Goal: Task Accomplishment & Management: Complete application form

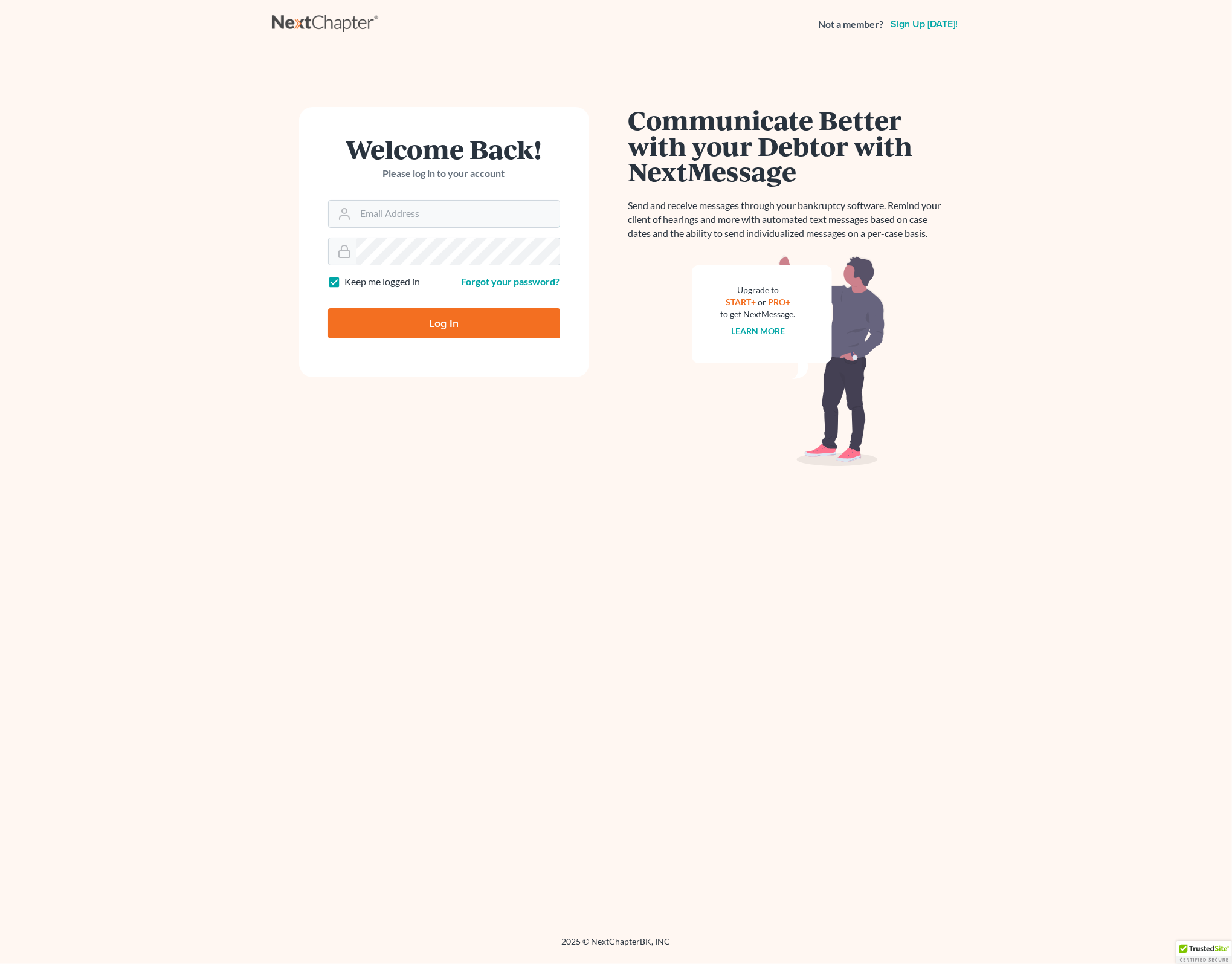
type input "[EMAIL_ADDRESS][DOMAIN_NAME]"
click at [467, 324] on input "Log In" at bounding box center [444, 323] width 232 height 30
type input "Thinking..."
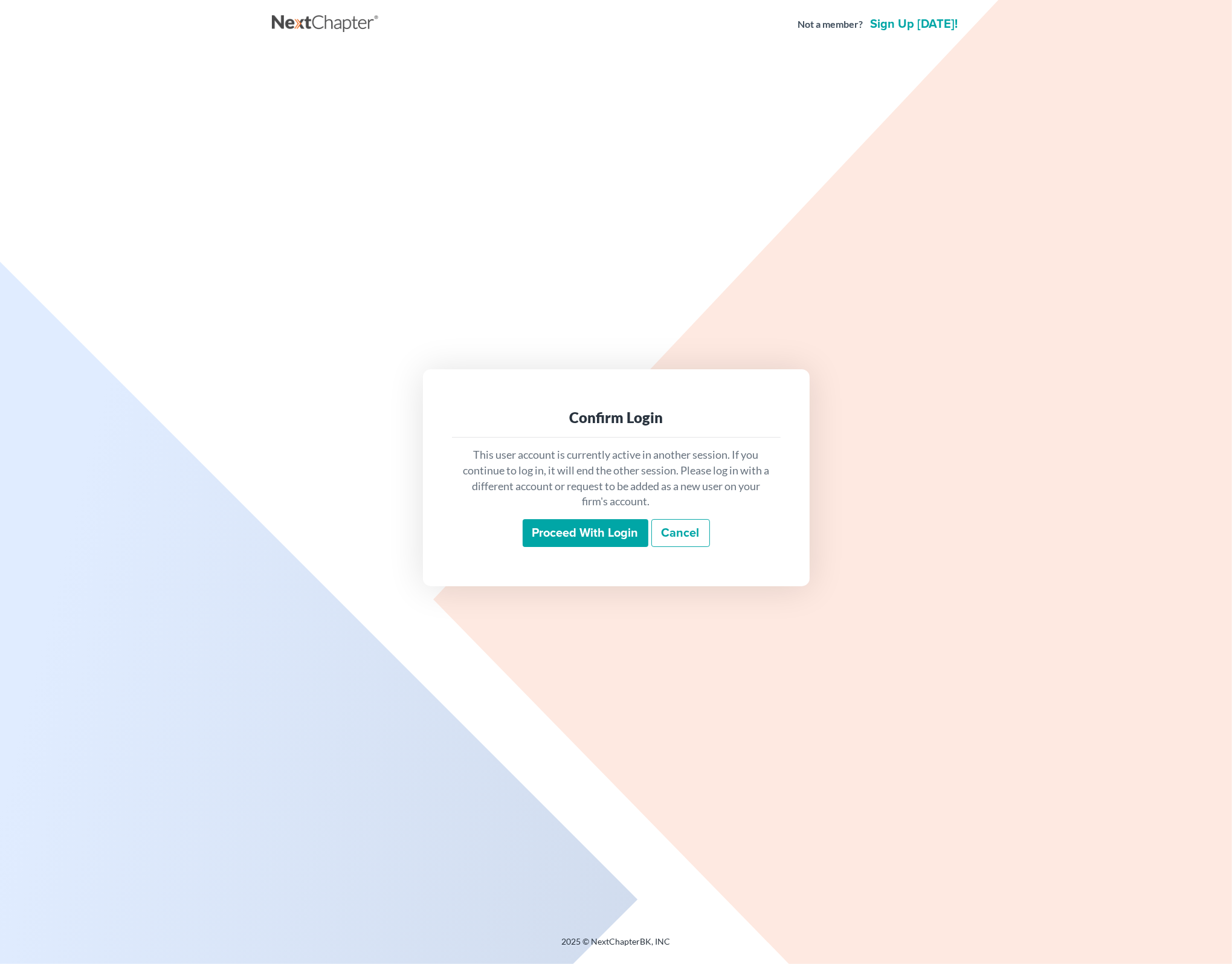
click at [605, 529] on input "Proceed with login" at bounding box center [585, 533] width 125 height 28
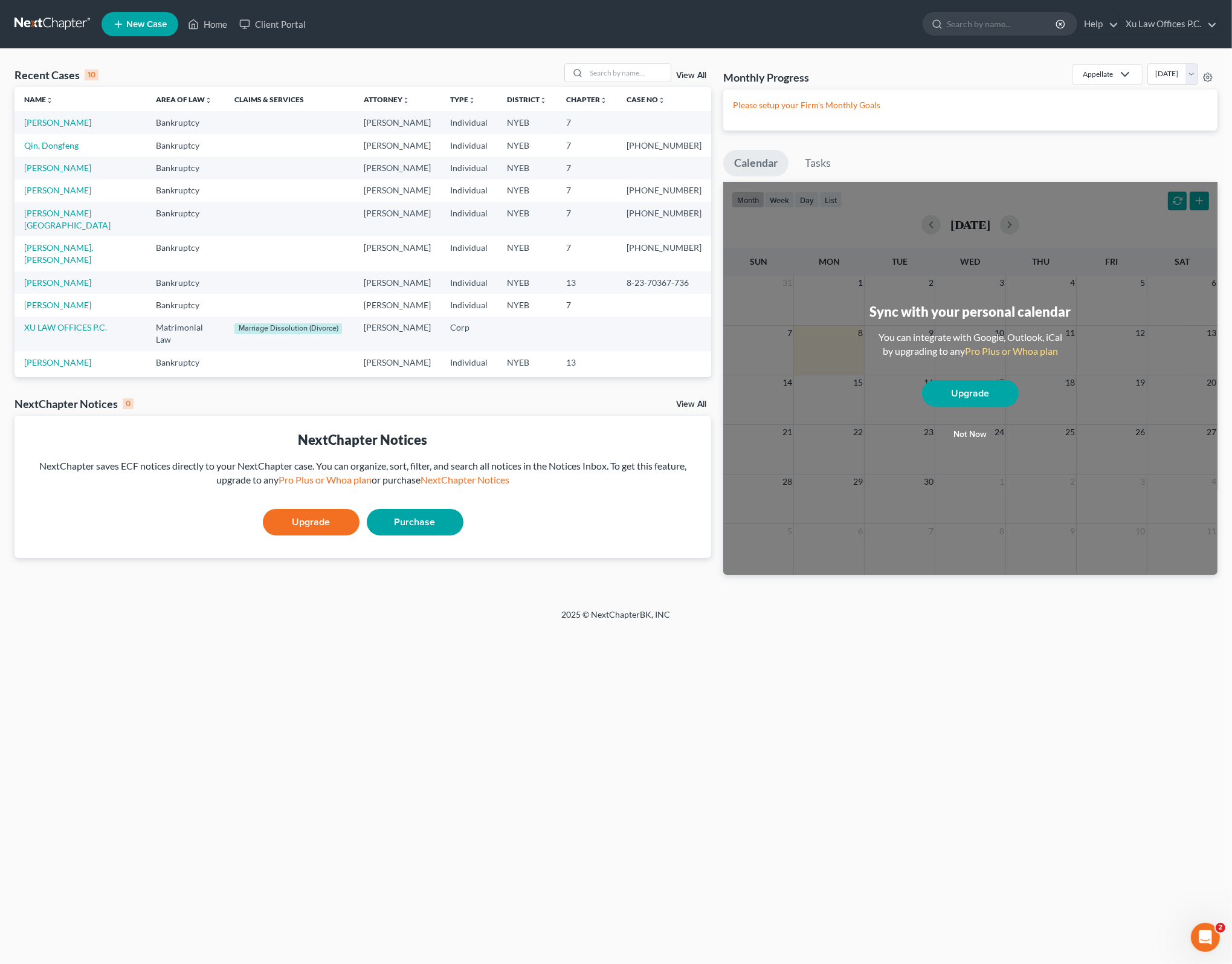
click at [1064, 655] on div "Home New Case Client Portal Xu Law Offices P.C. [EMAIL_ADDRESS][DOMAIN_NAME] My…" at bounding box center [616, 482] width 1232 height 964
click at [45, 122] on link "[PERSON_NAME]" at bounding box center [58, 123] width 67 height 10
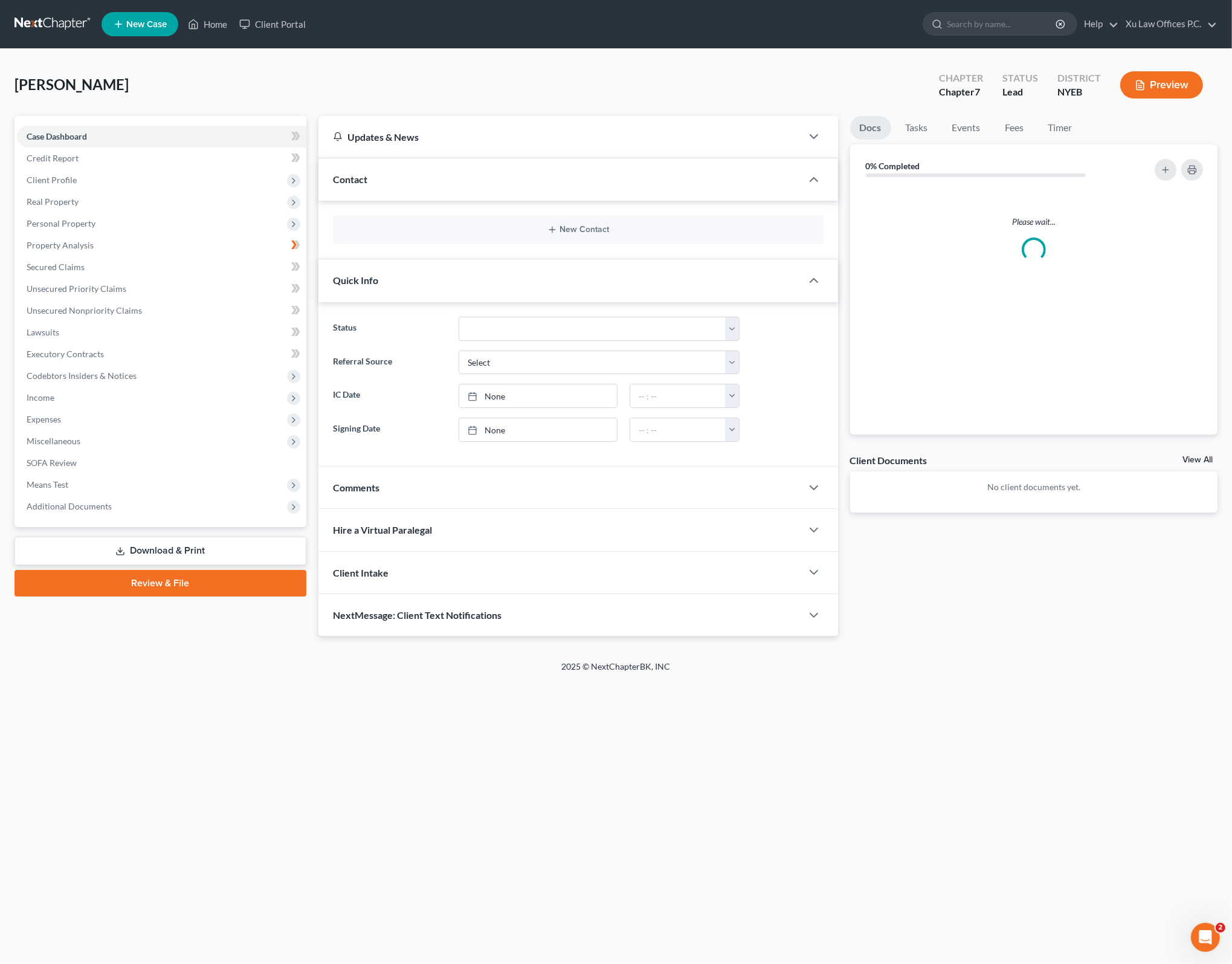
click at [962, 686] on div "Home New Case Client Portal Xu Law Offices P.C. [EMAIL_ADDRESS][DOMAIN_NAME] My…" at bounding box center [616, 482] width 1232 height 964
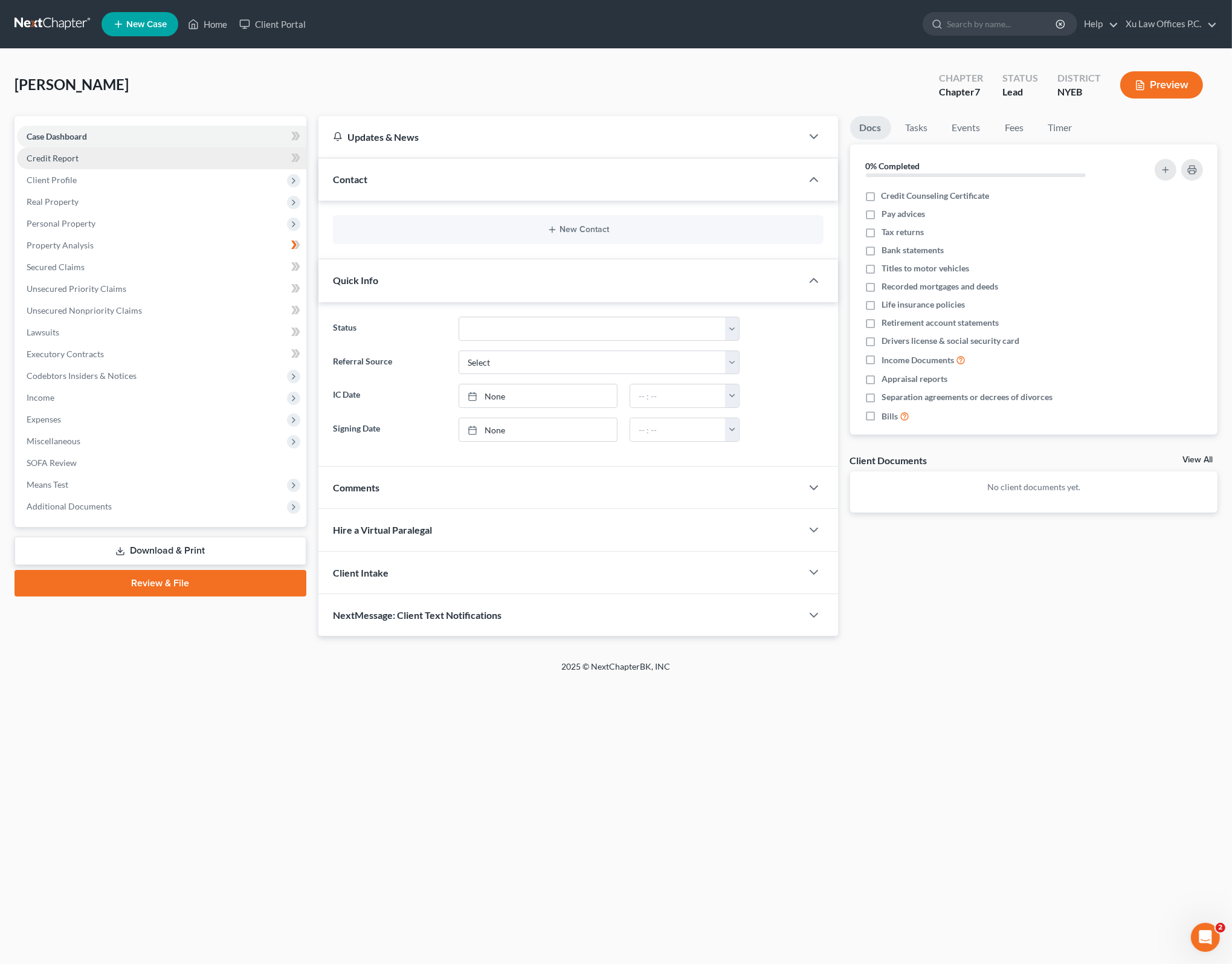
click at [80, 156] on link "Credit Report" at bounding box center [162, 158] width 289 height 21
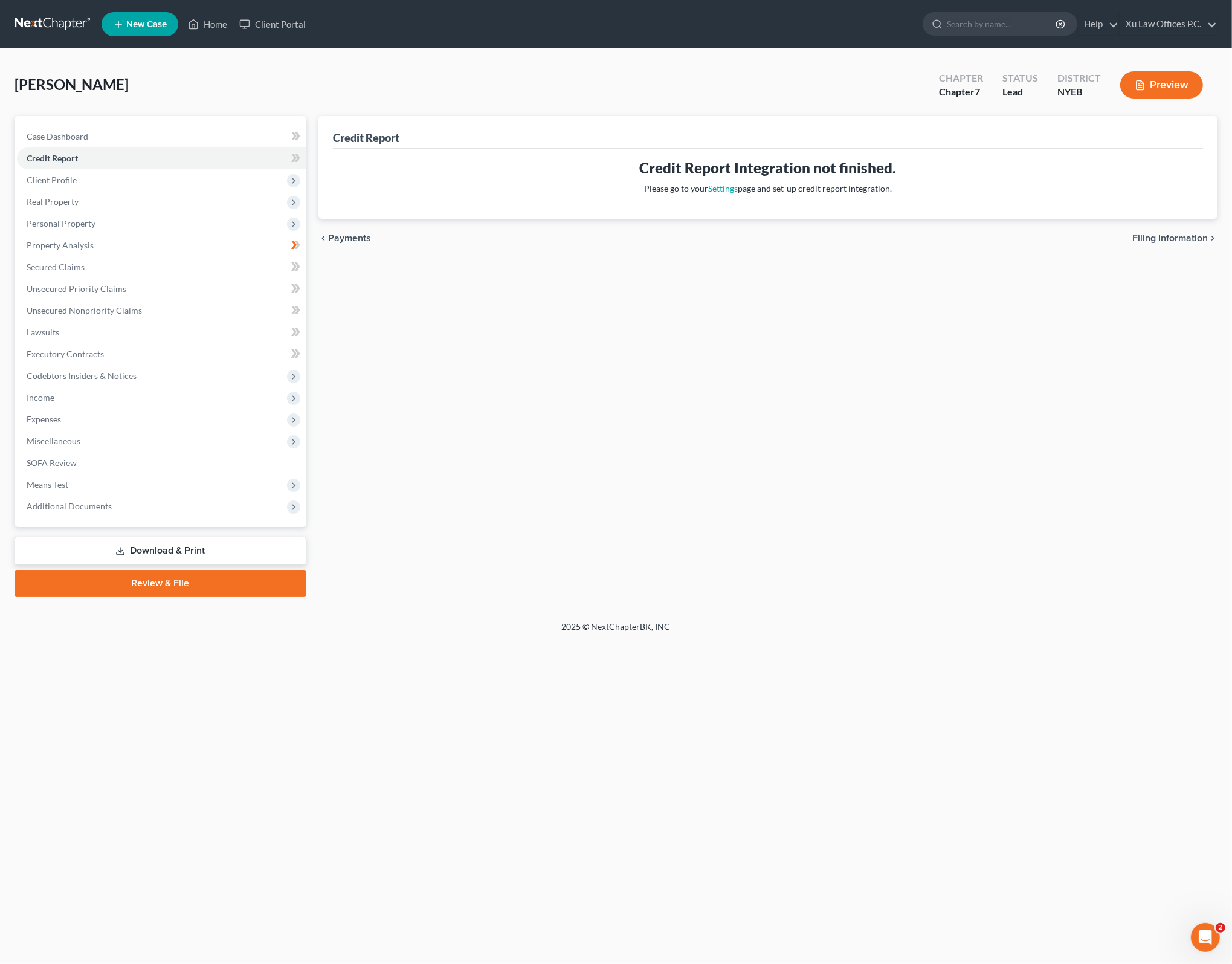
click at [839, 452] on div "Credit Report Credit Report Integration not finished. Please go to your Setting…" at bounding box center [768, 356] width 912 height 481
click at [916, 495] on div "Credit Report Credit Report Integration not finished. Please go to your Setting…" at bounding box center [768, 356] width 912 height 481
click at [78, 218] on span "Personal Property" at bounding box center [61, 224] width 69 height 10
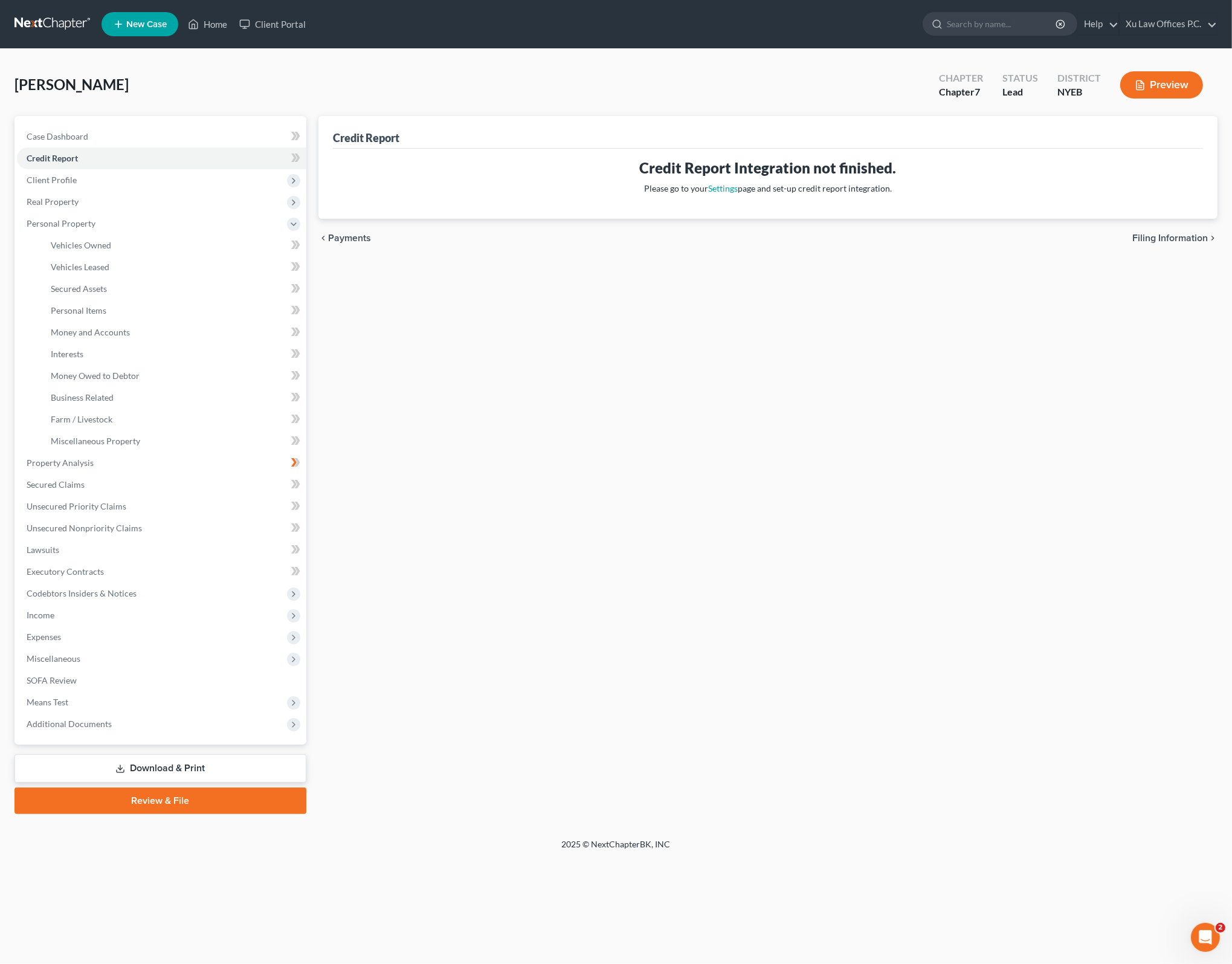
click at [746, 376] on div "Credit Report Credit Report Integration not finished. Please go to your Setting…" at bounding box center [768, 465] width 912 height 698
drag, startPoint x: 578, startPoint y: 388, endPoint x: 604, endPoint y: 204, distance: 185.8
click at [574, 374] on div "Credit Report Credit Report Integration not finished. Please go to your Setting…" at bounding box center [768, 465] width 912 height 698
drag, startPoint x: 820, startPoint y: 354, endPoint x: 802, endPoint y: 358, distance: 18.4
click at [810, 357] on div "Credit Report Credit Report Integration not finished. Please go to your Setting…" at bounding box center [768, 465] width 912 height 698
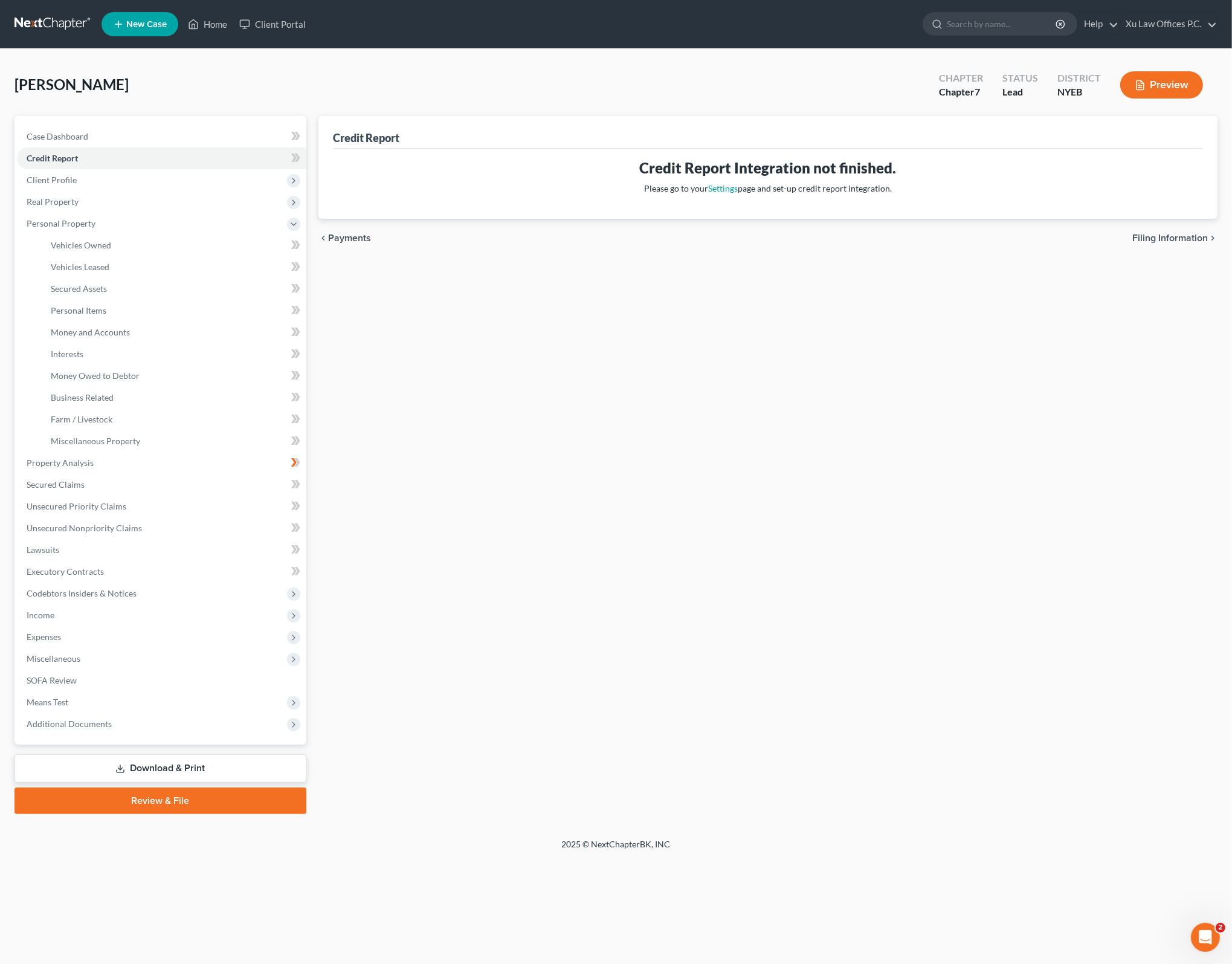
drag, startPoint x: 718, startPoint y: 309, endPoint x: 719, endPoint y: 278, distance: 31.0
click at [718, 309] on div "Credit Report Credit Report Integration not finished. Please go to your Setting…" at bounding box center [768, 465] width 912 height 698
click at [612, 117] on div "Credit Report" at bounding box center [768, 132] width 870 height 32
click at [485, 512] on div "Credit Report Credit Report Integration not finished. Please go to your Setting…" at bounding box center [768, 465] width 912 height 698
click at [523, 624] on div "Credit Report Credit Report Integration not finished. Please go to your Setting…" at bounding box center [768, 465] width 912 height 698
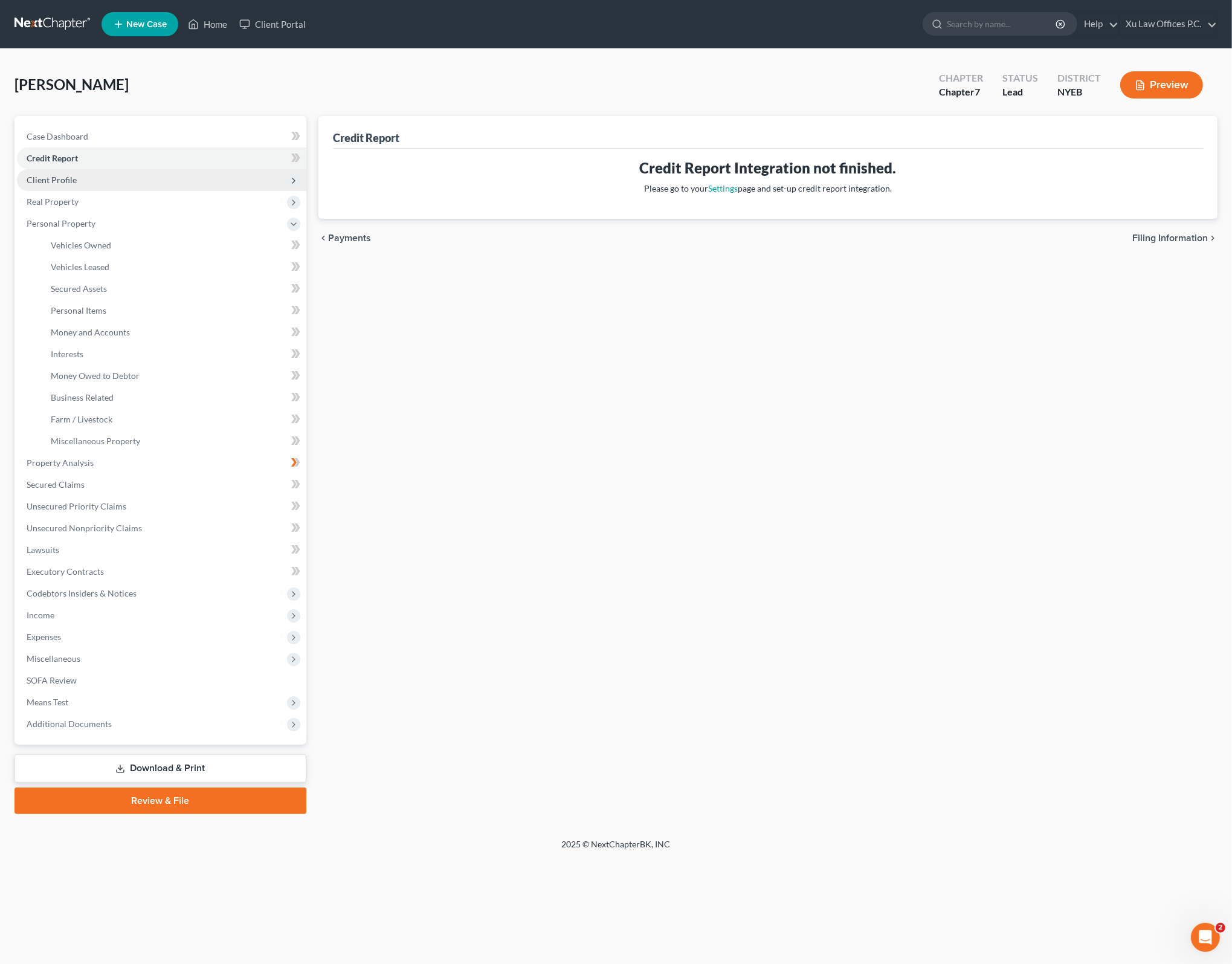
click at [106, 171] on span "Client Profile" at bounding box center [162, 179] width 289 height 21
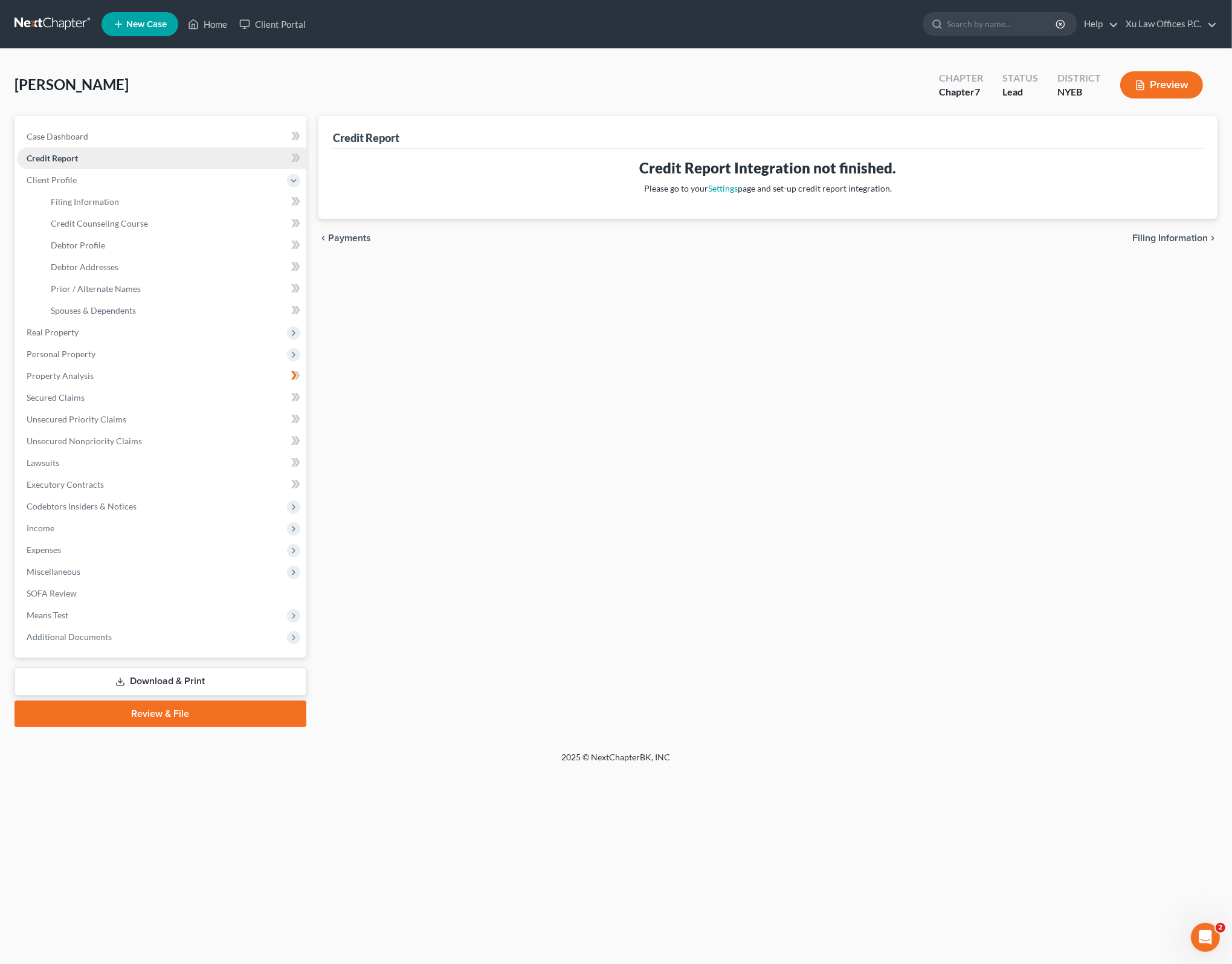
click at [139, 159] on link "Credit Report" at bounding box center [162, 158] width 289 height 21
click at [883, 306] on div "Credit Report Credit Report Integration not finished. Please go to your Setting…" at bounding box center [768, 421] width 912 height 611
click at [123, 199] on link "Filing Information" at bounding box center [173, 202] width 265 height 21
select select "1"
select select "0"
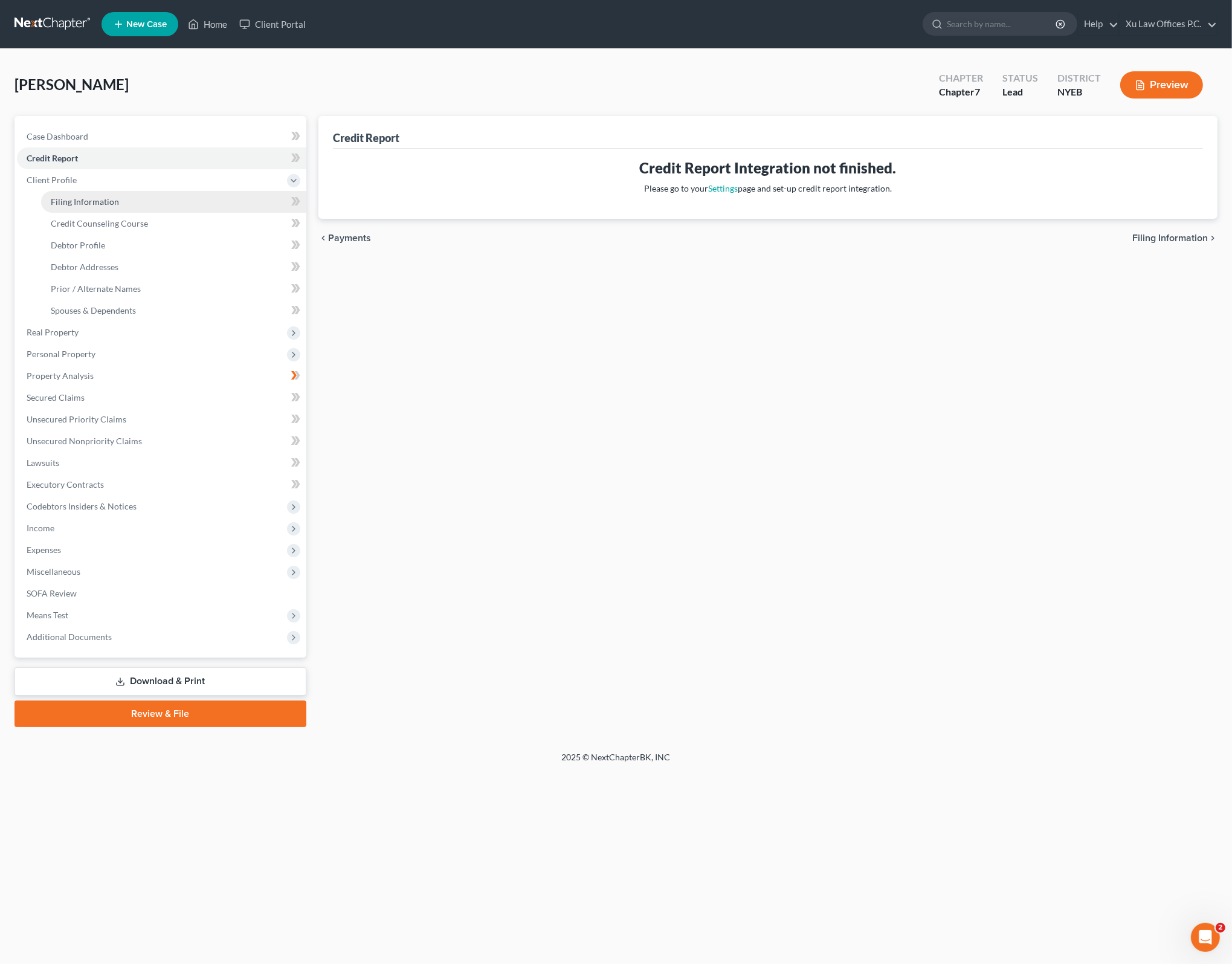
select select "0"
select select "35"
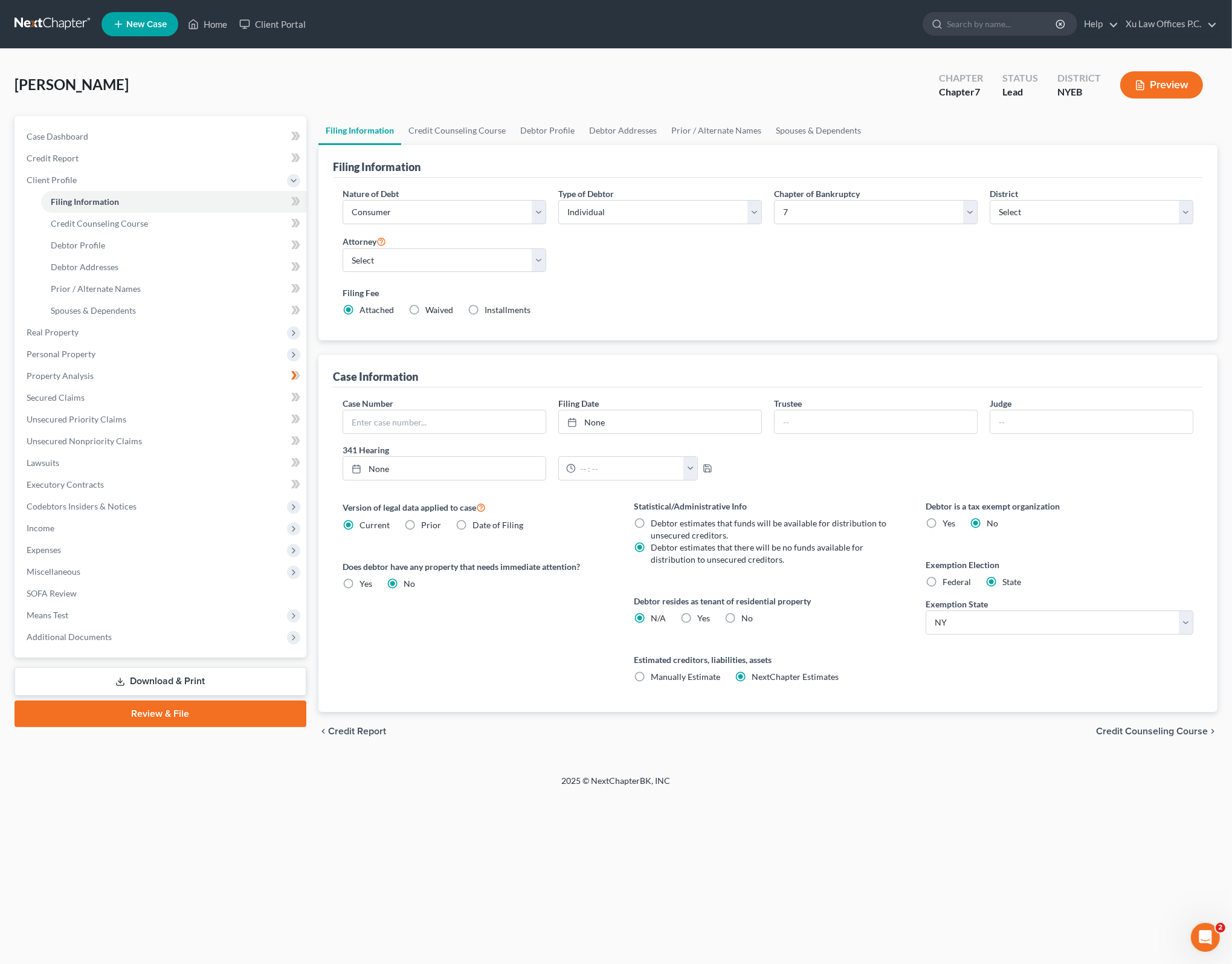
click at [675, 289] on label "Filing Fee" at bounding box center [768, 292] width 851 height 13
drag, startPoint x: 912, startPoint y: 331, endPoint x: 974, endPoint y: 128, distance: 212.3
click at [912, 328] on div "Nature of Debt Select Business Consumer Other Nature of Business Select Clearin…" at bounding box center [768, 259] width 870 height 163
click at [812, 305] on div "Filing Fee Attached Waived Waived Installments Installments" at bounding box center [768, 301] width 851 height 30
click at [139, 224] on span "Credit Counseling Course" at bounding box center [100, 224] width 97 height 10
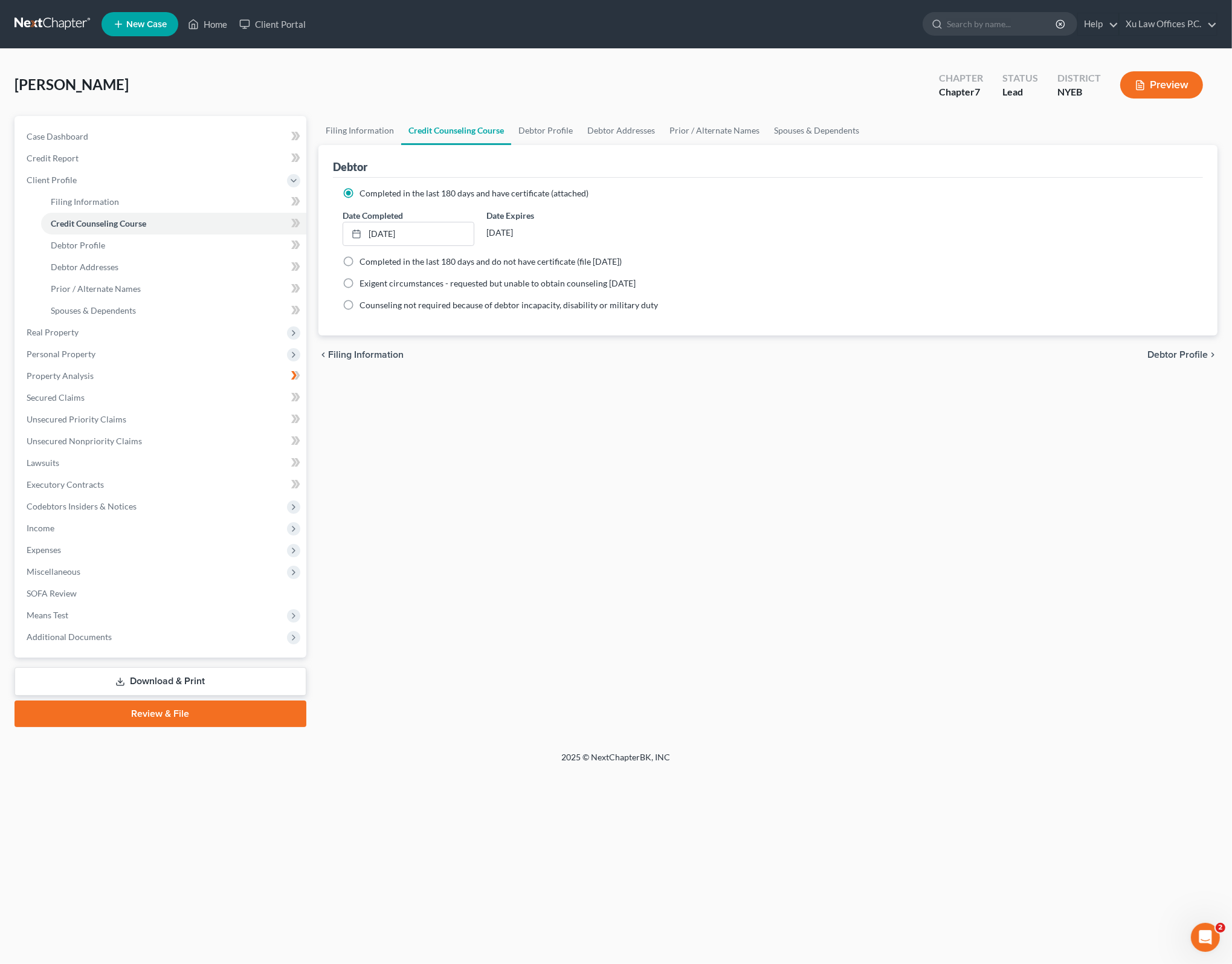
click at [510, 452] on div "Filing Information Credit Counseling Course Debtor Profile Debtor Addresses Pri…" at bounding box center [768, 421] width 912 height 611
click at [499, 428] on div "Filing Information Credit Counseling Course Debtor Profile Debtor Addresses Pri…" at bounding box center [768, 421] width 912 height 611
click at [559, 412] on div "Filing Information Credit Counseling Course Debtor Profile Debtor Addresses Pri…" at bounding box center [768, 421] width 912 height 611
click at [498, 188] on span "Completed in the last 180 days and have certificate (attached)" at bounding box center [474, 193] width 229 height 10
click at [372, 188] on input "Completed in the last 180 days and have certificate (attached)" at bounding box center [368, 191] width 8 height 8
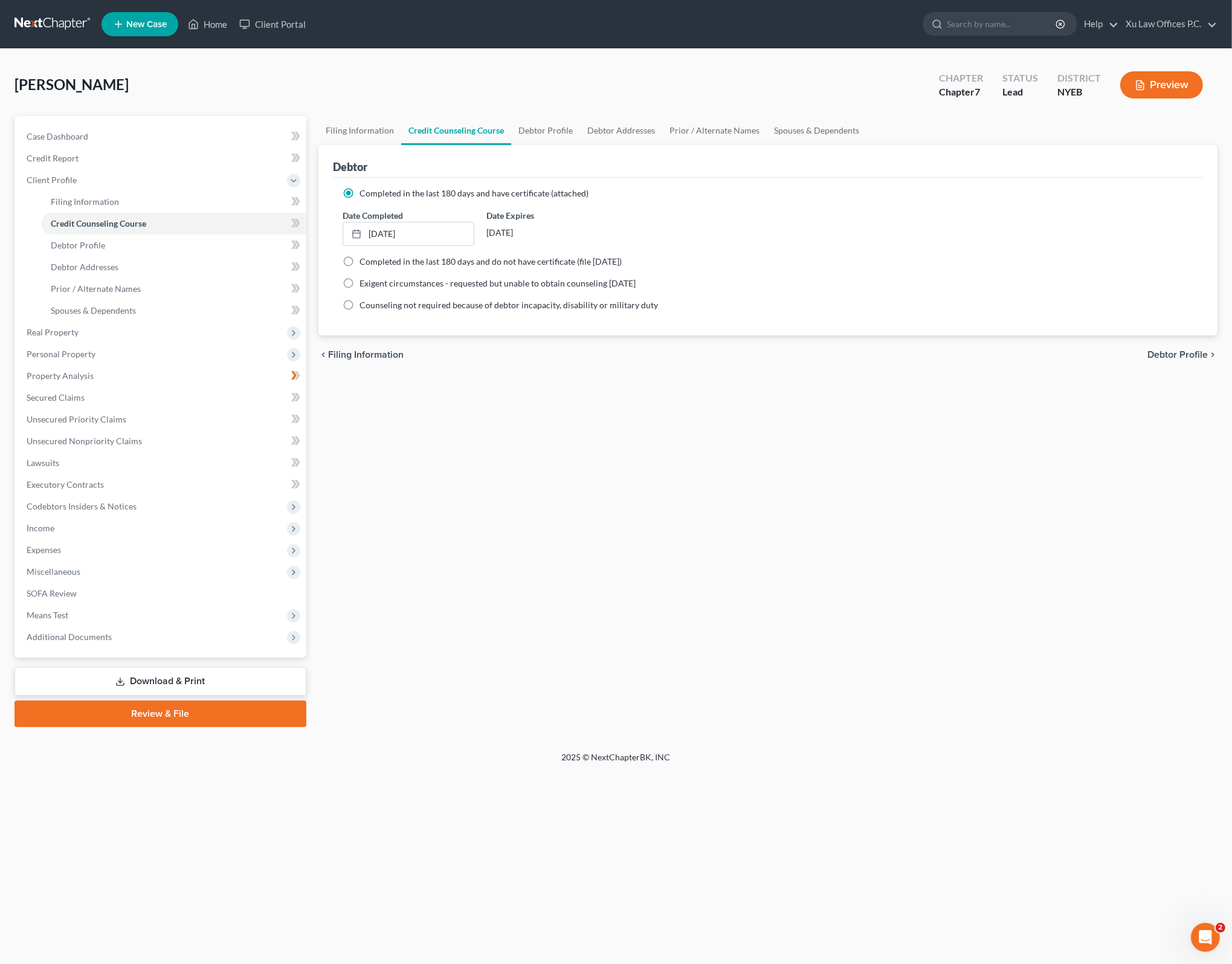
click at [529, 402] on div "Filing Information Credit Counseling Course Debtor Profile Debtor Addresses Pri…" at bounding box center [768, 421] width 912 height 611
click at [551, 200] on ng-include "Completed in the last 180 days and have certificate (attached) Date Completed […" at bounding box center [768, 249] width 851 height 124
click at [559, 192] on span "Completed in the last 180 days and have certificate (attached)" at bounding box center [474, 193] width 229 height 10
click at [372, 192] on input "Completed in the last 180 days and have certificate (attached)" at bounding box center [368, 191] width 8 height 8
click at [544, 193] on span "Completed in the last 180 days and have certificate (attached)" at bounding box center [474, 193] width 229 height 10
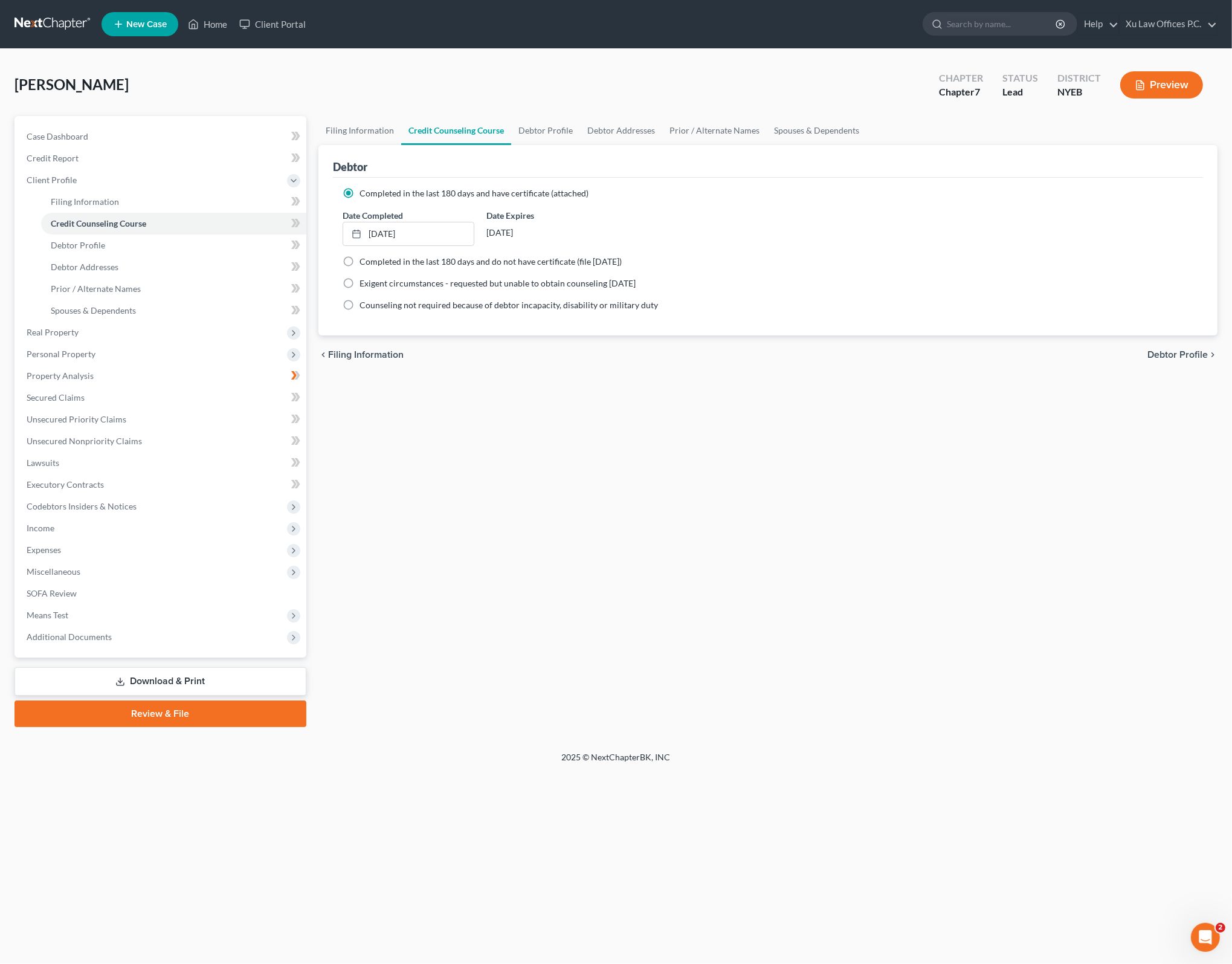
click at [372, 193] on input "Completed in the last 180 days and have certificate (attached)" at bounding box center [368, 191] width 8 height 8
click at [597, 183] on div "Completed in the last 180 days and have certificate (attached) Date Completed […" at bounding box center [768, 257] width 870 height 158
click at [572, 470] on div "Filing Information Credit Counseling Course Debtor Profile Debtor Addresses Pri…" at bounding box center [768, 421] width 912 height 611
click at [459, 196] on span "Completed in the last 180 days and have certificate (attached)" at bounding box center [474, 193] width 229 height 10
click at [372, 195] on input "Completed in the last 180 days and have certificate (attached)" at bounding box center [368, 191] width 8 height 8
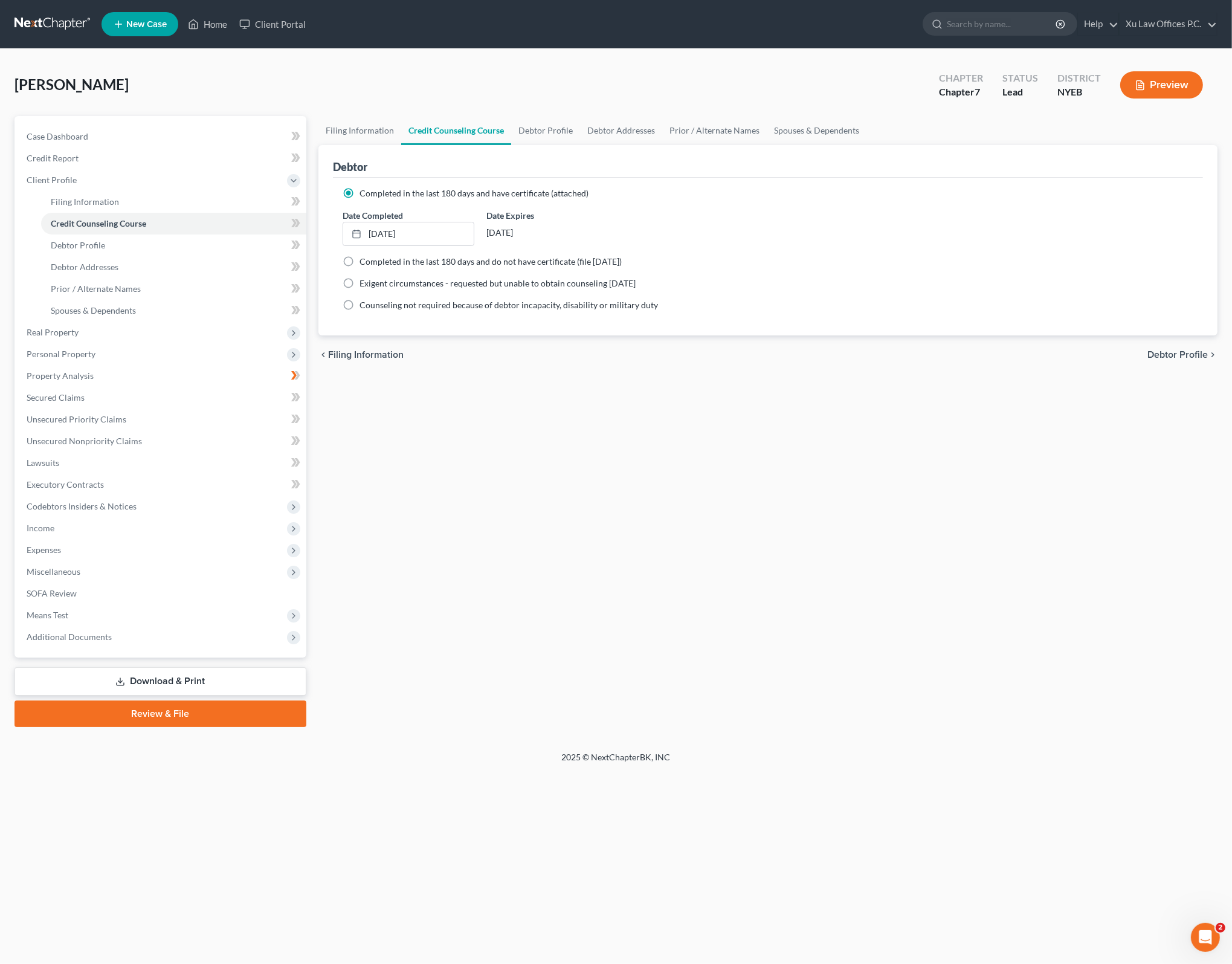
click at [568, 481] on div "Filing Information Credit Counseling Course Debtor Profile Debtor Addresses Pri…" at bounding box center [768, 421] width 912 height 611
click at [1078, 547] on div "Filing Information Credit Counseling Course Debtor Profile Debtor Addresses Pri…" at bounding box center [768, 421] width 912 height 611
